Goal: Task Accomplishment & Management: Manage account settings

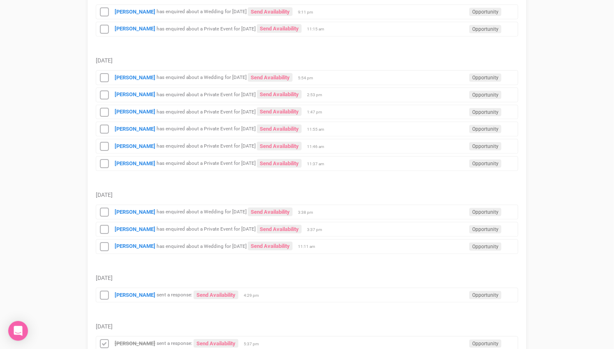
scroll to position [182, 0]
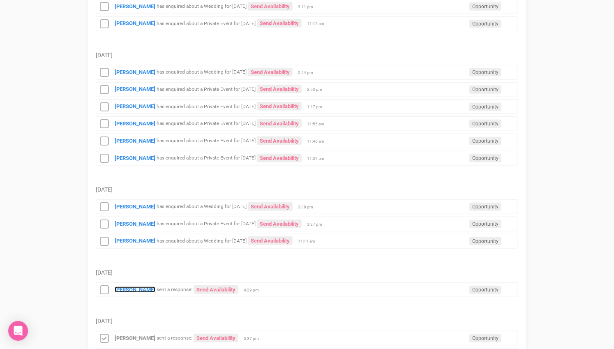
click at [130, 286] on strong "[PERSON_NAME]" at bounding box center [135, 289] width 41 height 6
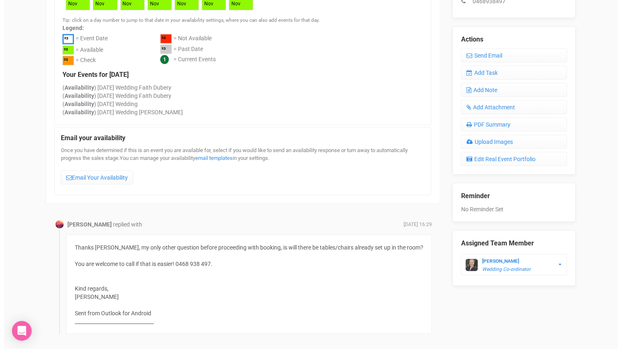
scroll to position [240, 0]
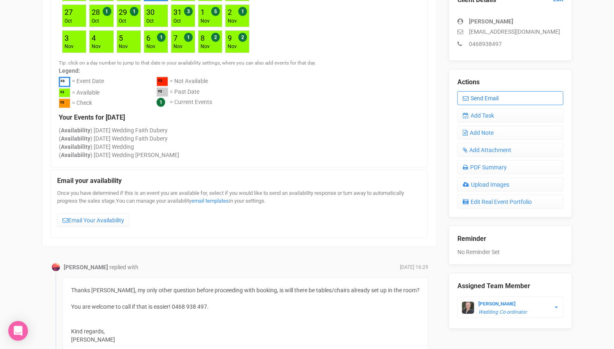
click at [485, 94] on link "Send Email" at bounding box center [510, 98] width 106 height 14
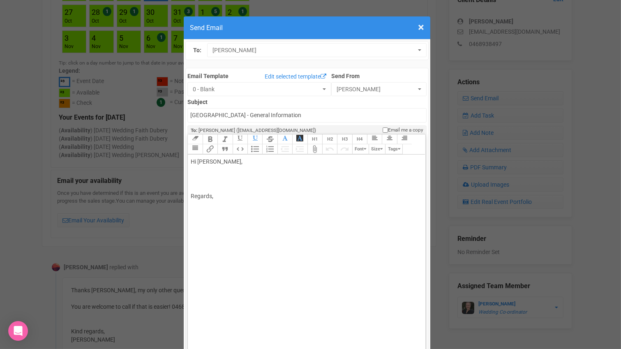
click at [232, 157] on div "Hi [PERSON_NAME], Regards," at bounding box center [305, 178] width 228 height 43
type trix-editor "<div>Hi [PERSON_NAME],<br><br>Yes, we have tables and chairs already set up for…"
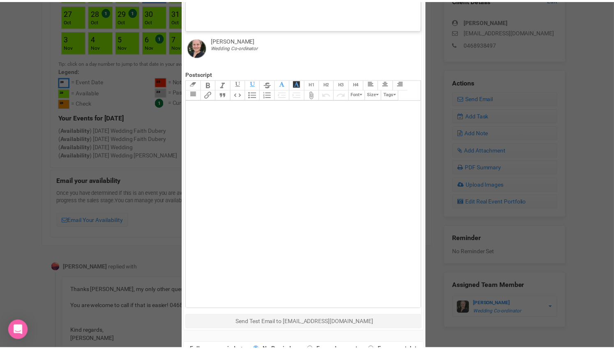
scroll to position [358, 0]
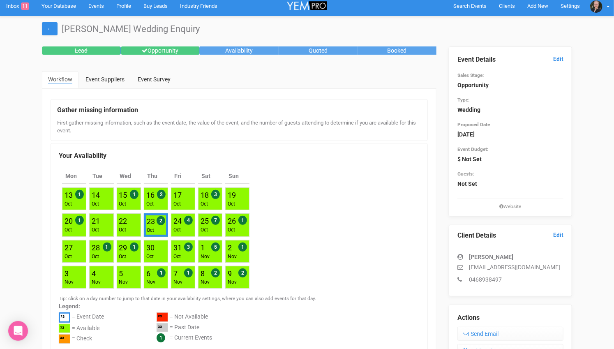
scroll to position [0, 0]
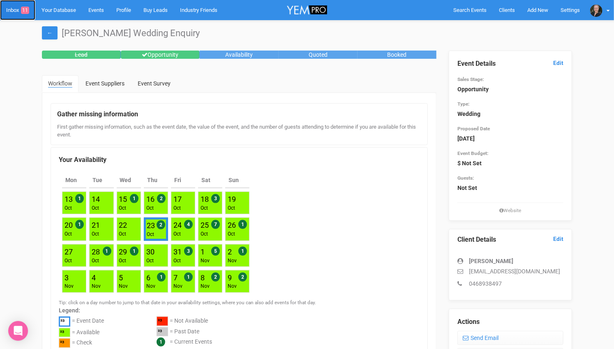
click at [12, 9] on link "Inbox 11" at bounding box center [17, 10] width 35 height 20
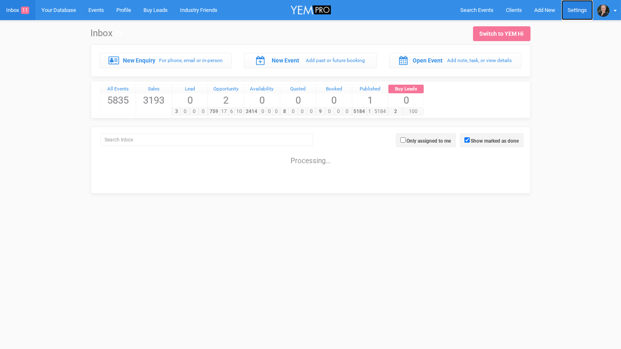
click at [581, 7] on link "Settings" at bounding box center [577, 10] width 32 height 20
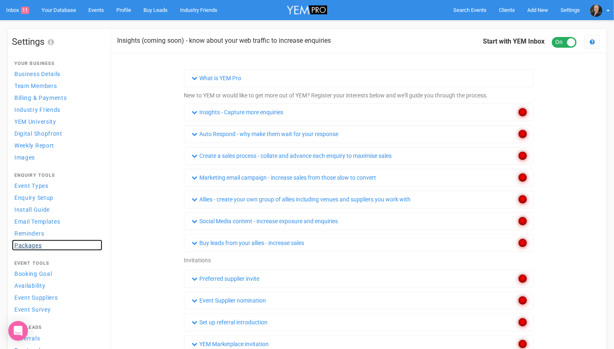
click at [45, 241] on link "Packages" at bounding box center [57, 245] width 90 height 11
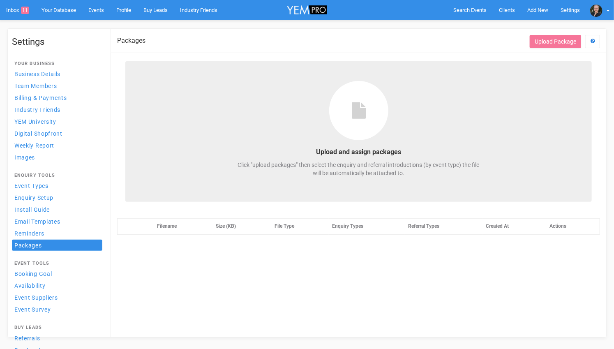
select select
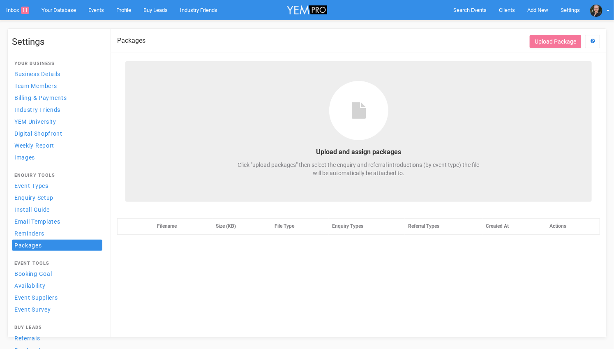
select select
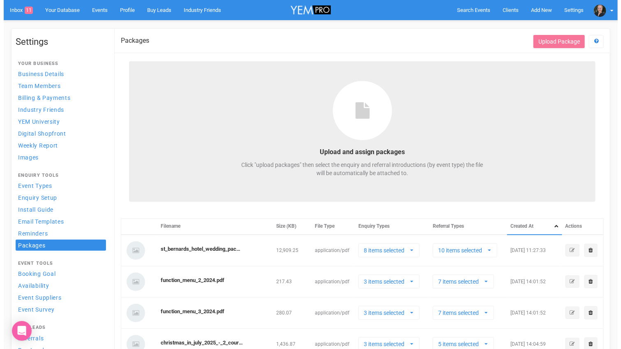
scroll to position [7, 0]
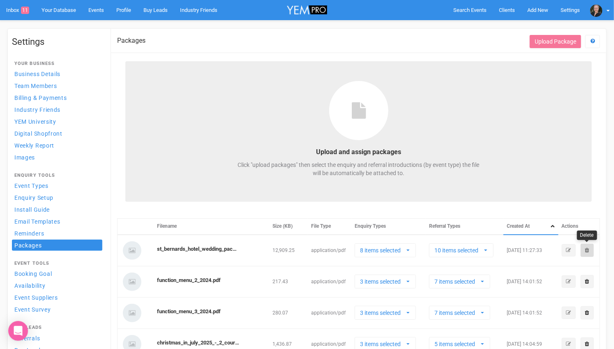
click at [588, 246] on link at bounding box center [587, 250] width 13 height 13
click at [566, 226] on link "Confirm" at bounding box center [568, 230] width 25 height 12
click at [546, 42] on button "Upload Package" at bounding box center [555, 41] width 51 height 13
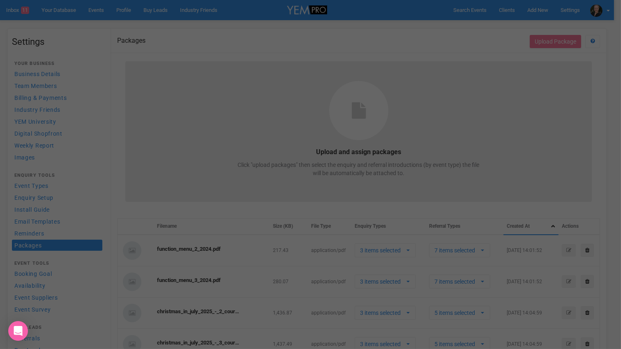
select select
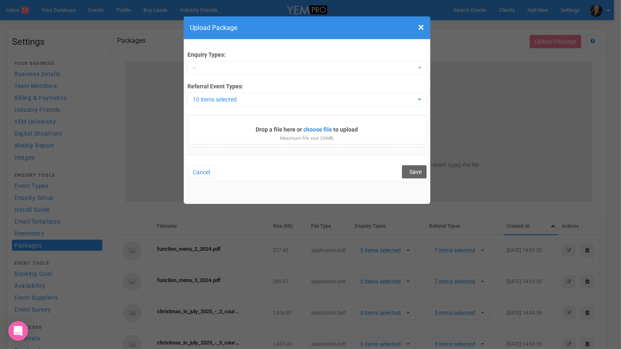
click at [282, 126] on input "file" at bounding box center [278, 130] width 112 height 9
type input "C:\fakepath\St Bernards Hotel Weddings.pdf"
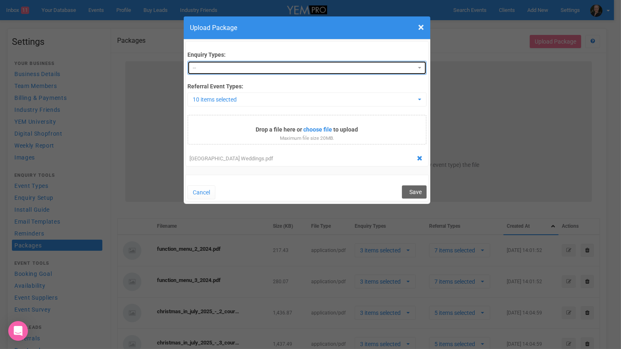
click at [223, 69] on span "--" at bounding box center [304, 68] width 223 height 8
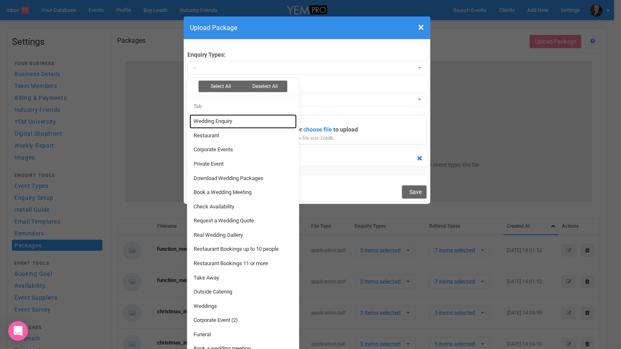
click at [224, 123] on span "Wedding Enquiry" at bounding box center [213, 122] width 39 height 8
select select "191811"
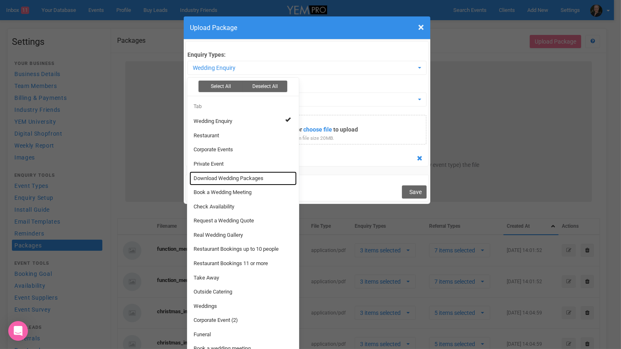
click at [235, 175] on span "Download Wedding Packages" at bounding box center [229, 179] width 70 height 8
click at [236, 189] on span "Book a Wedding Meeting" at bounding box center [223, 193] width 58 height 8
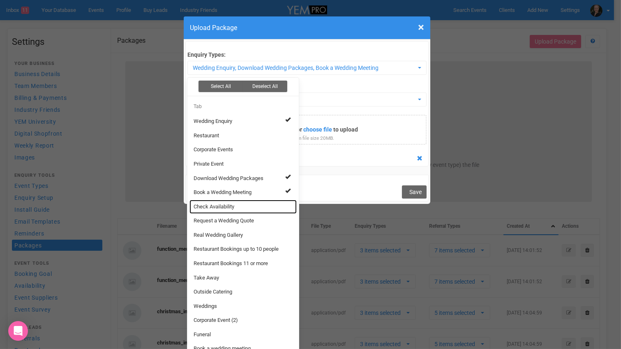
click at [229, 203] on span "Check Availability" at bounding box center [214, 207] width 41 height 8
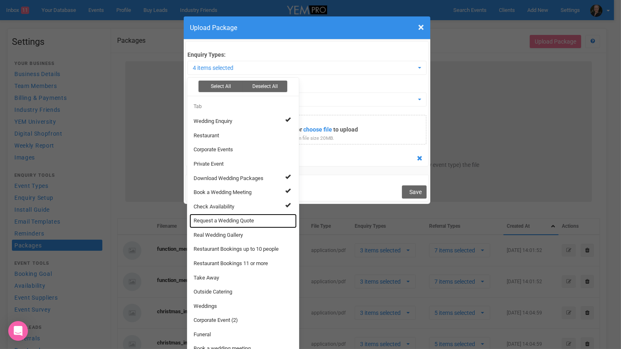
click at [234, 214] on link "Request a Wedding Quote" at bounding box center [242, 221] width 107 height 14
click at [227, 234] on span "Real Wedding Gallery" at bounding box center [218, 235] width 49 height 8
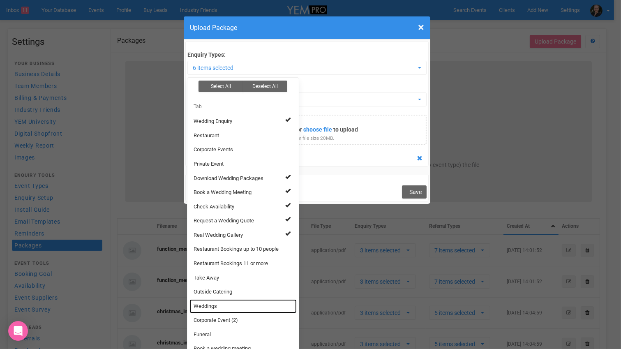
click at [218, 303] on link "Weddings" at bounding box center [242, 306] width 107 height 14
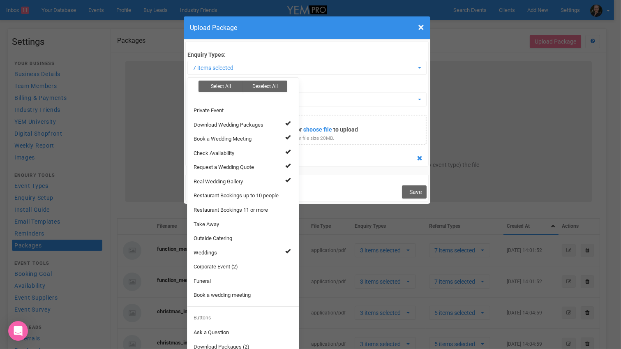
scroll to position [1, 0]
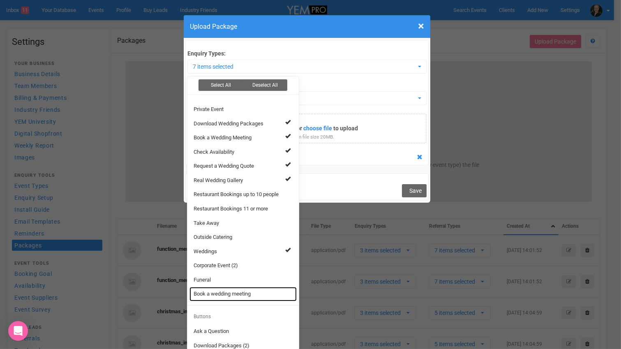
click at [209, 295] on span "Book a wedding meeting" at bounding box center [222, 294] width 57 height 8
click at [341, 153] on div "[GEOGRAPHIC_DATA] Weddings.pdf" at bounding box center [306, 158] width 239 height 12
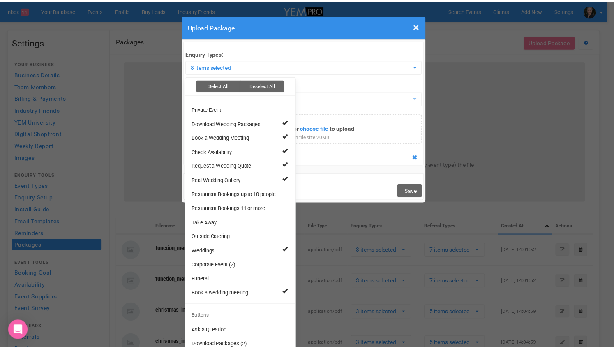
scroll to position [0, 0]
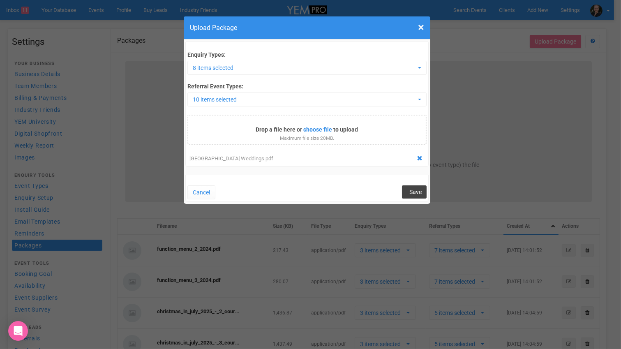
click at [408, 190] on button "Save" at bounding box center [414, 191] width 25 height 13
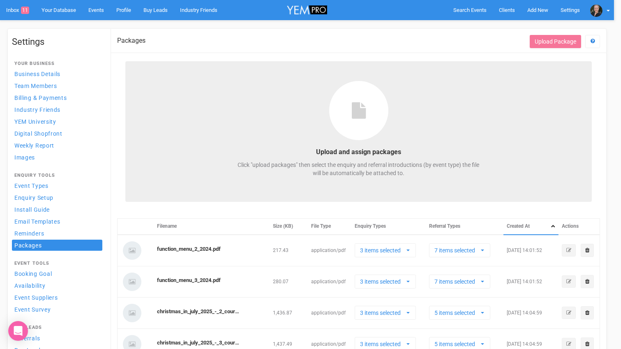
select select
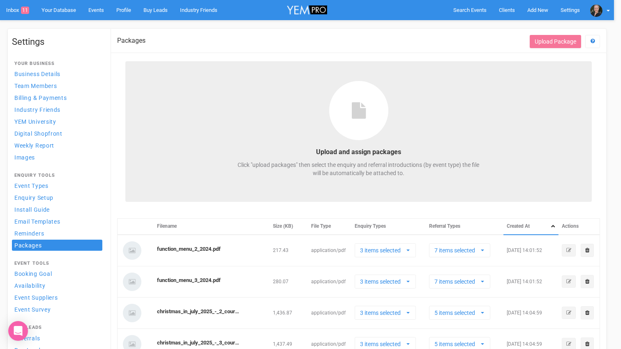
select select
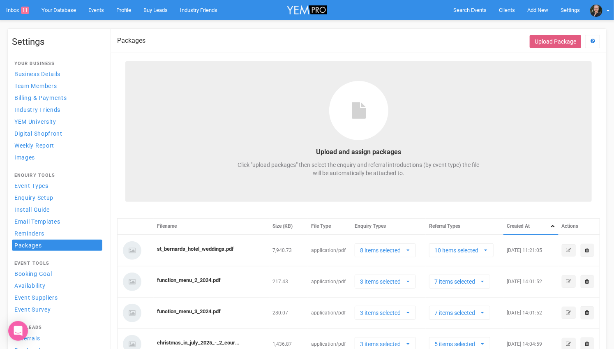
click at [560, 41] on button "Upload Package" at bounding box center [555, 41] width 51 height 13
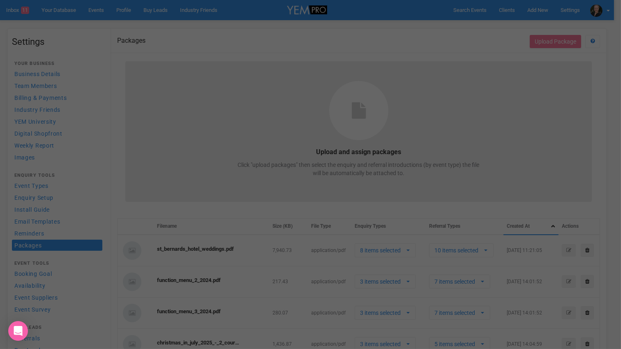
select select
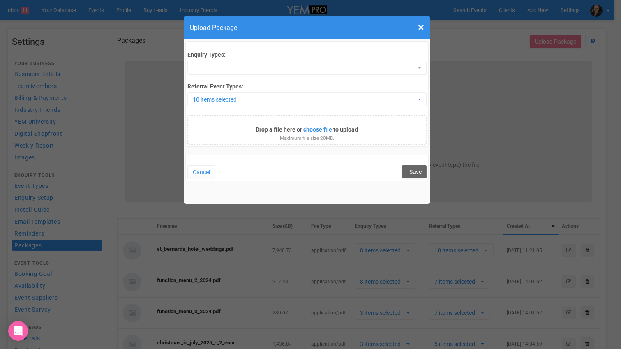
click at [314, 126] on input "file" at bounding box center [278, 130] width 112 height 9
type input "C:\fakepath\St Bernards Hotel Wedding Packages.pdf"
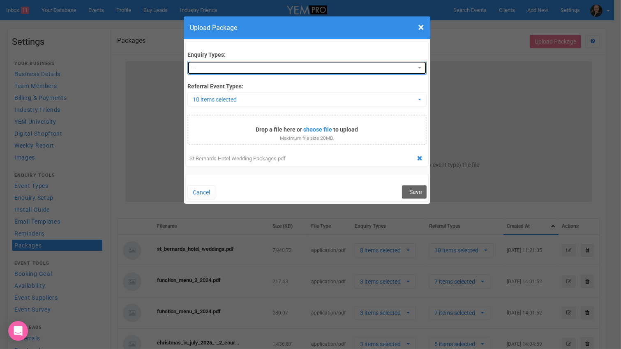
click at [237, 67] on span "--" at bounding box center [304, 68] width 223 height 8
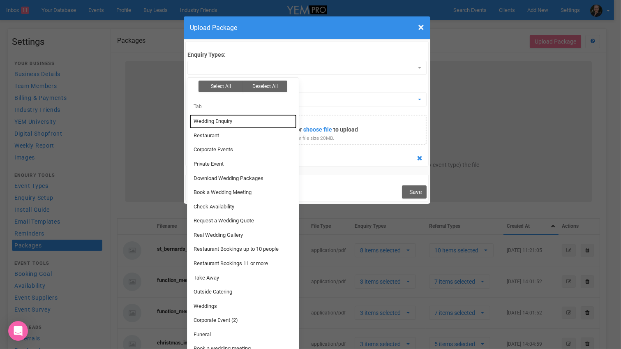
click at [227, 120] on span "Wedding Enquiry" at bounding box center [213, 122] width 39 height 8
select select "191811"
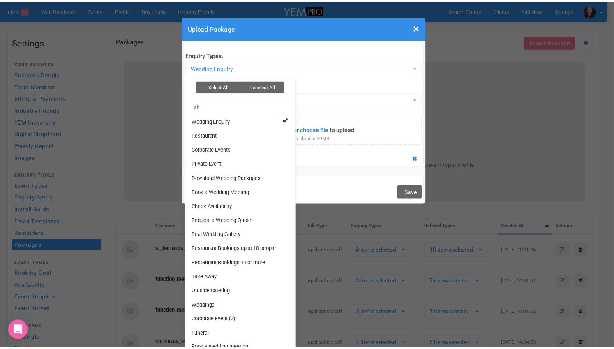
scroll to position [1, 0]
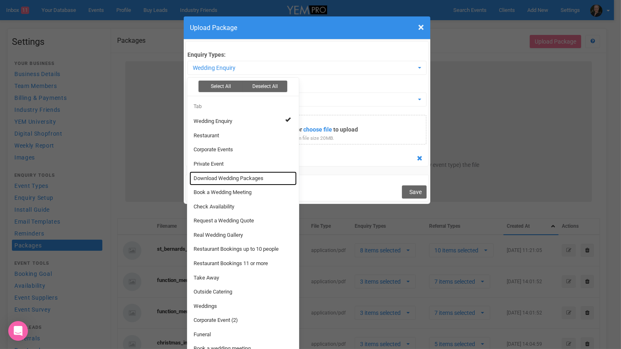
click at [227, 176] on span "Download Wedding Packages" at bounding box center [229, 179] width 70 height 8
click at [227, 189] on span "Book a Wedding Meeting" at bounding box center [223, 193] width 58 height 8
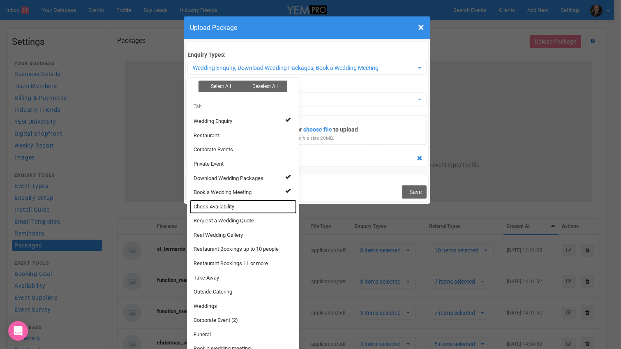
drag, startPoint x: 223, startPoint y: 209, endPoint x: 227, endPoint y: 219, distance: 11.1
click at [223, 209] on span "Check Availability" at bounding box center [214, 207] width 41 height 8
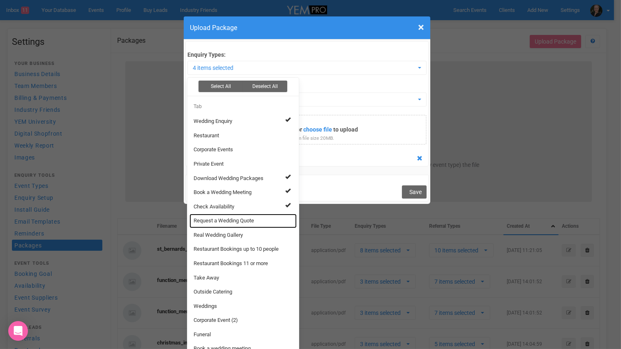
click at [227, 223] on span "Request a Wedding Quote" at bounding box center [224, 221] width 60 height 8
drag, startPoint x: 227, startPoint y: 231, endPoint x: 233, endPoint y: 241, distance: 12.3
click at [228, 231] on span "Real Wedding Gallery" at bounding box center [218, 235] width 49 height 8
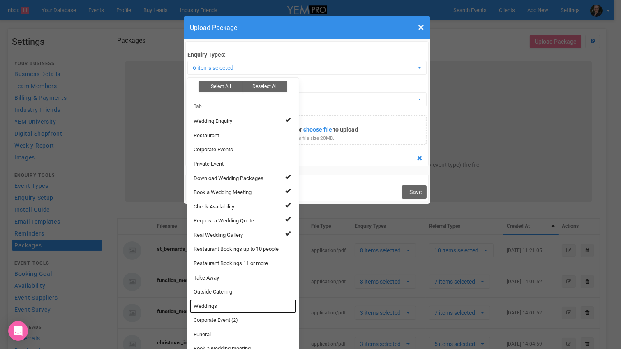
click at [225, 307] on link "Weddings" at bounding box center [242, 306] width 107 height 14
click at [409, 189] on span "Save" at bounding box center [415, 192] width 12 height 7
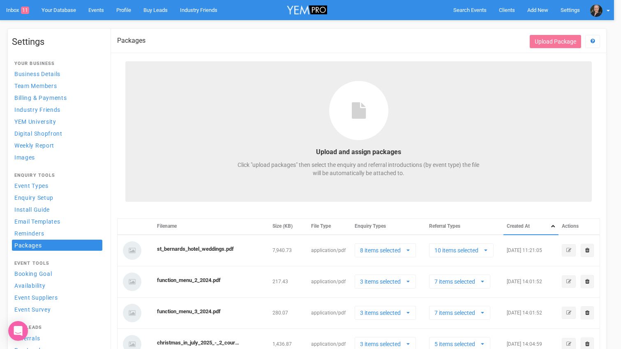
select select
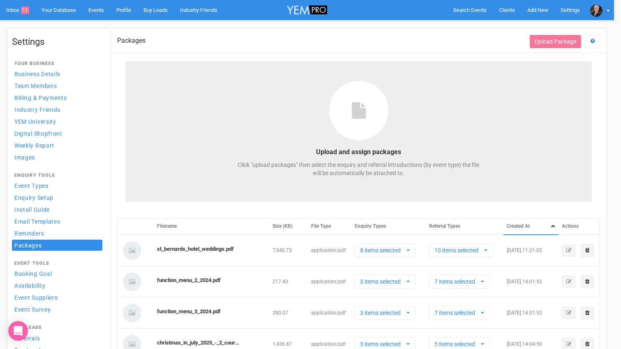
select select
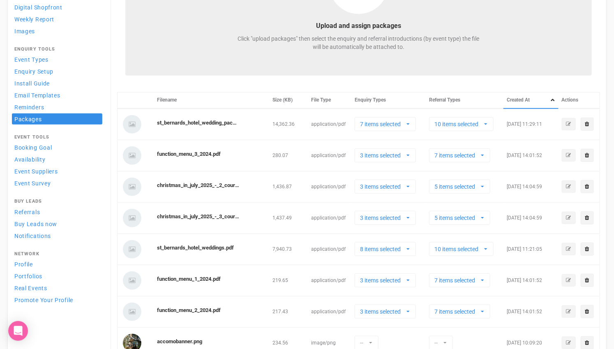
scroll to position [137, 0]
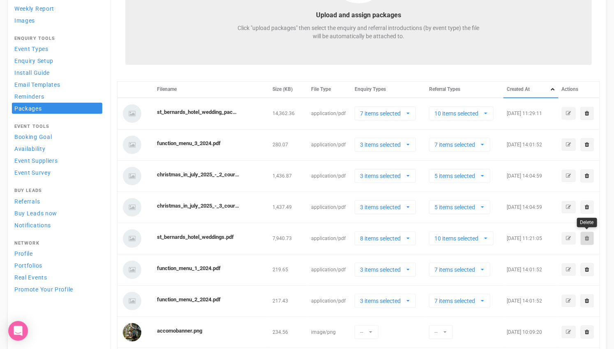
click at [584, 234] on link at bounding box center [587, 238] width 13 height 13
click at [567, 215] on link "Confirm" at bounding box center [568, 217] width 25 height 12
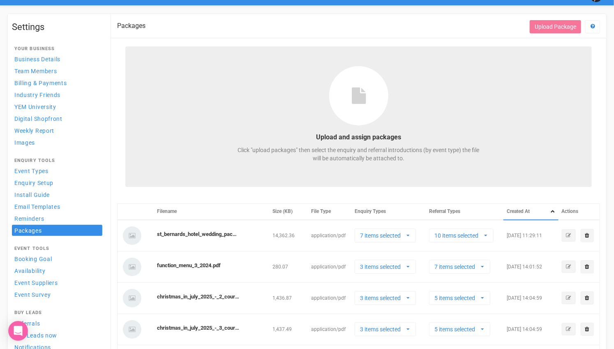
scroll to position [0, 0]
